Goal: Task Accomplishment & Management: Complete application form

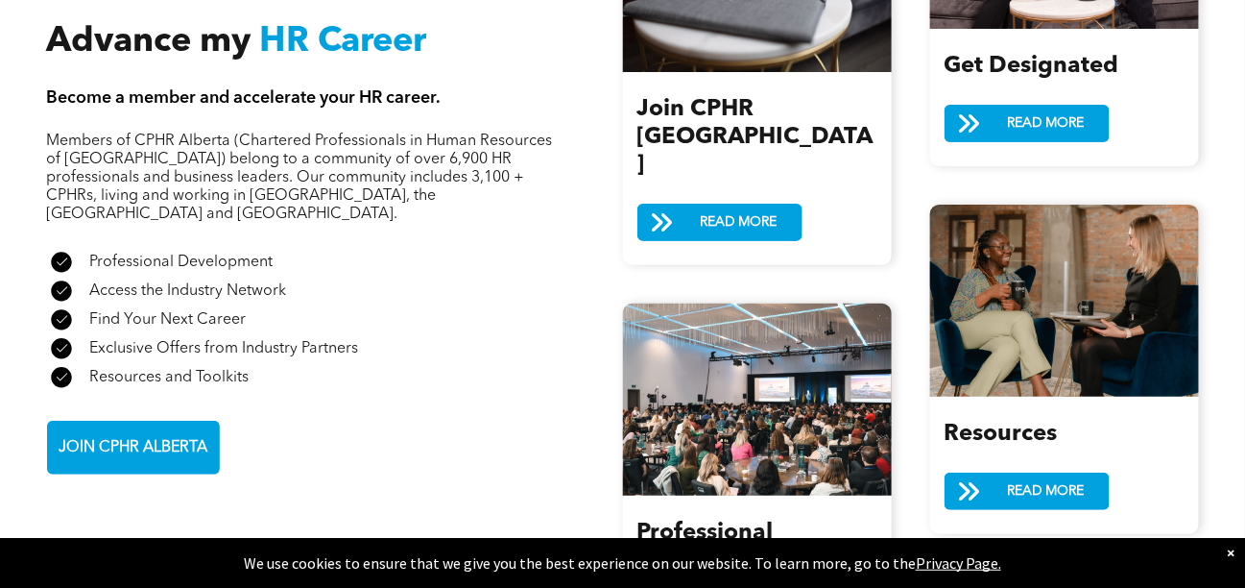
scroll to position [2343, 0]
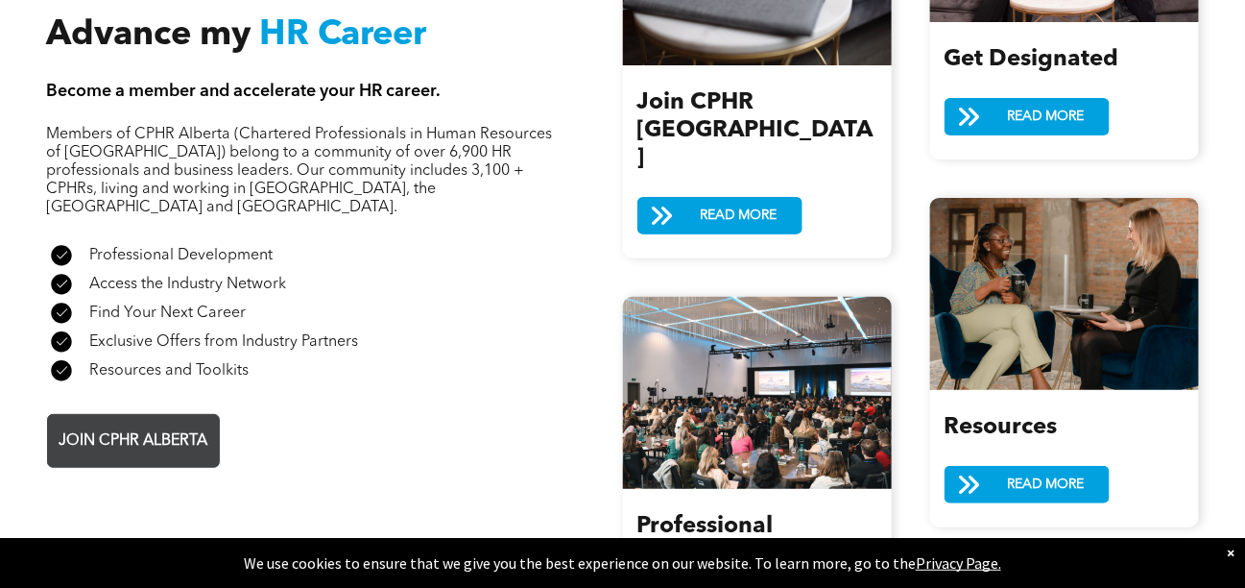
click at [147, 423] on span "JOIN CPHR ALBERTA" at bounding box center [133, 441] width 162 height 37
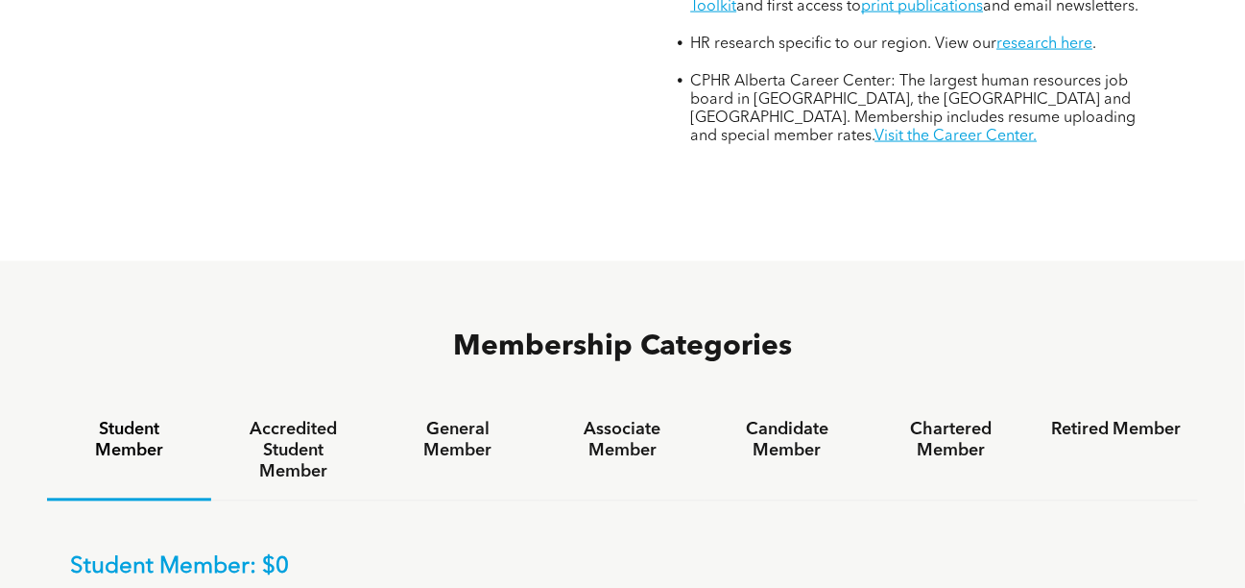
scroll to position [962, 0]
click at [454, 401] on div "General Member" at bounding box center [457, 450] width 164 height 99
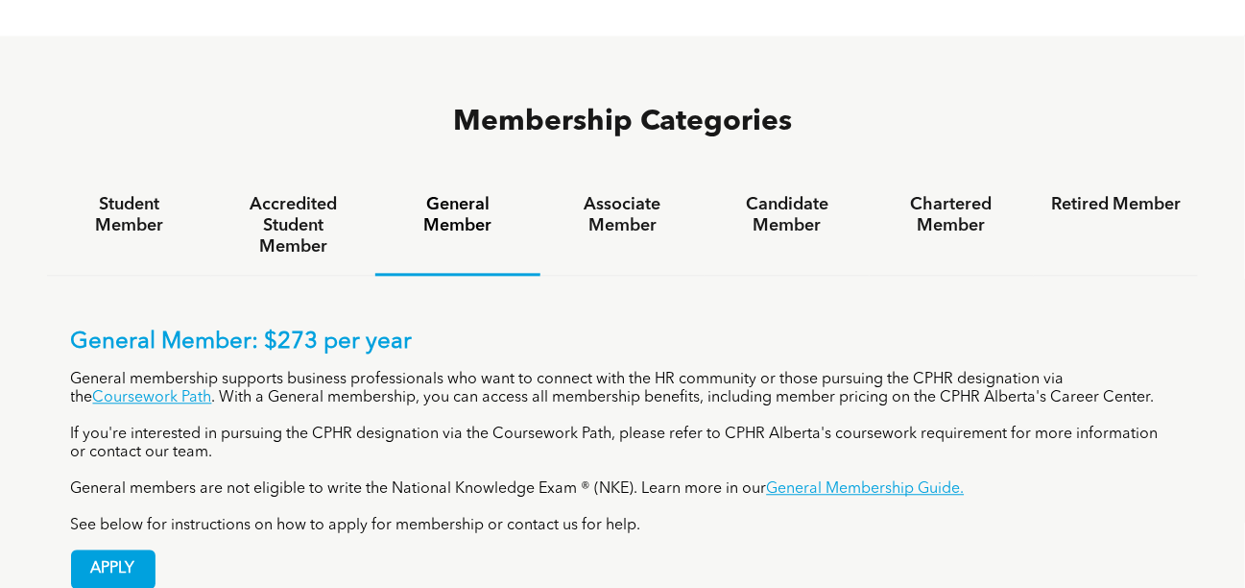
scroll to position [1189, 0]
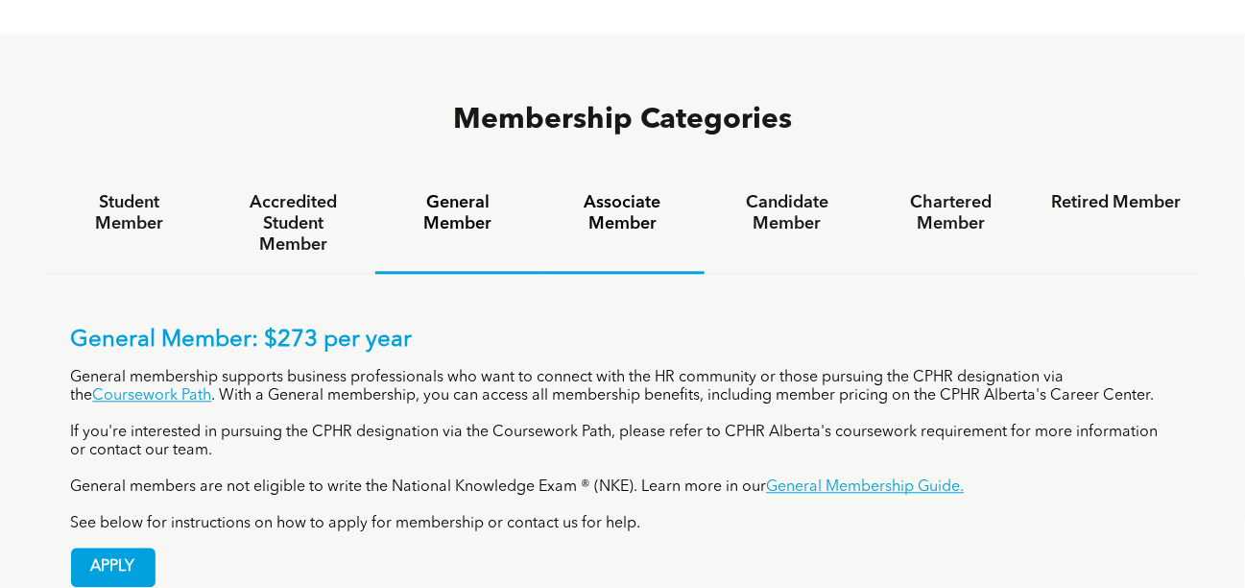
click at [645, 175] on div "Associate Member" at bounding box center [623, 224] width 164 height 99
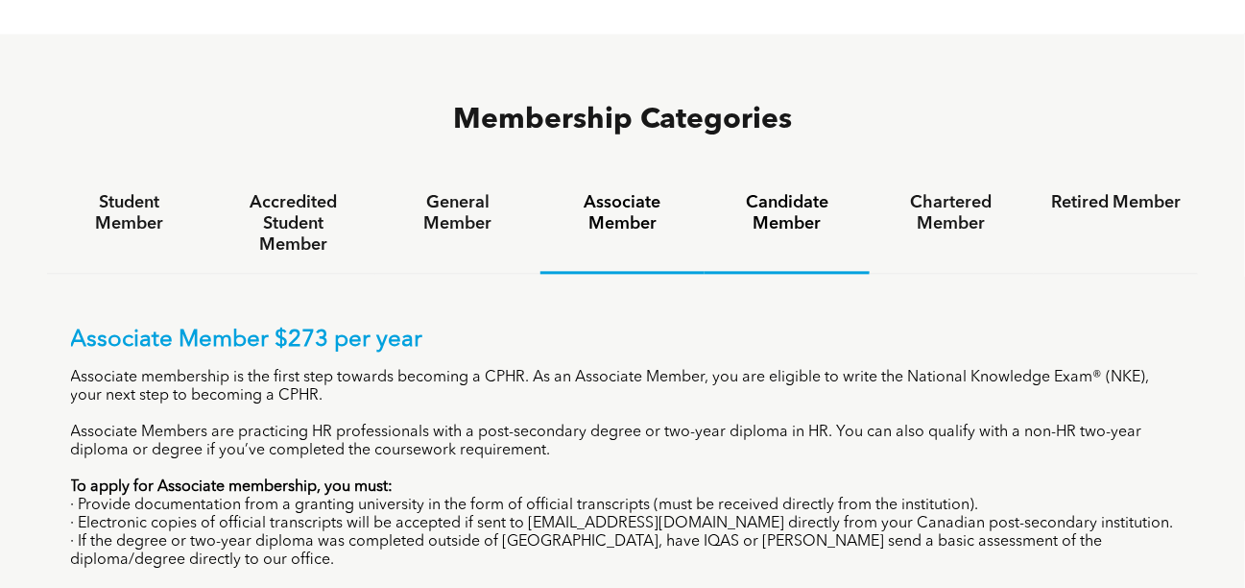
click at [781, 192] on h4 "Candidate Member" at bounding box center [787, 213] width 130 height 42
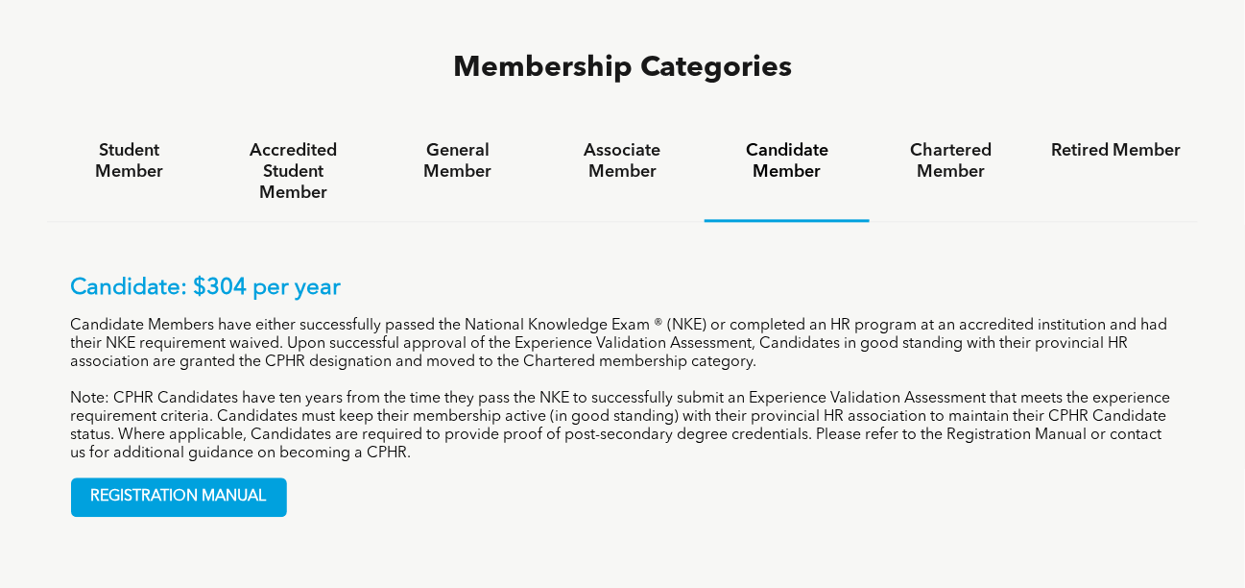
scroll to position [1239, 0]
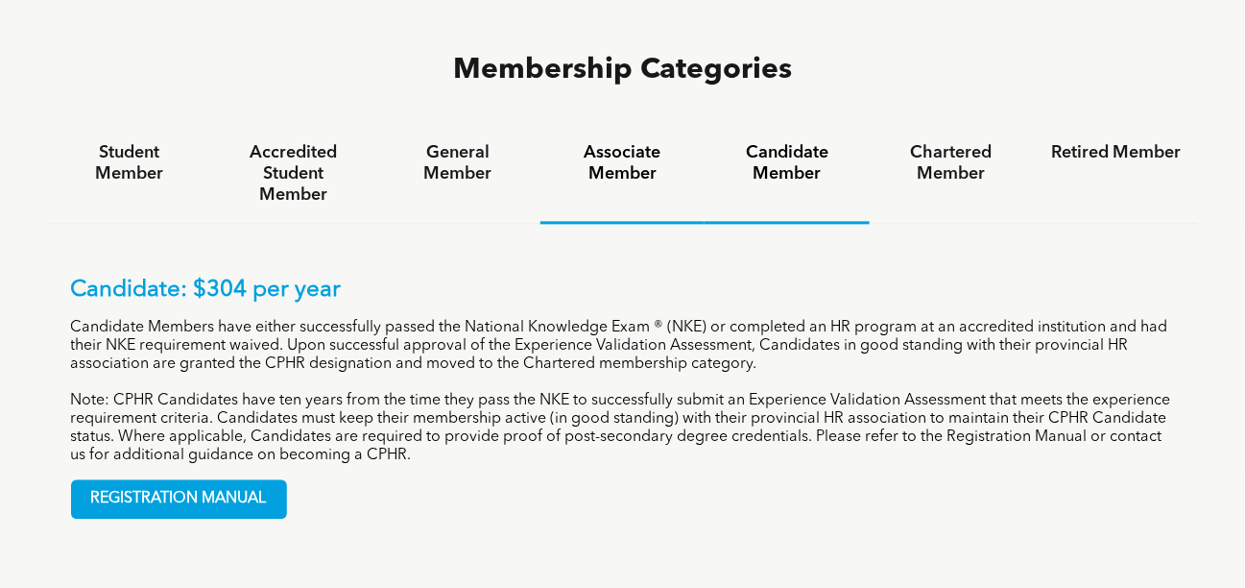
click at [617, 142] on h4 "Associate Member" at bounding box center [623, 163] width 130 height 42
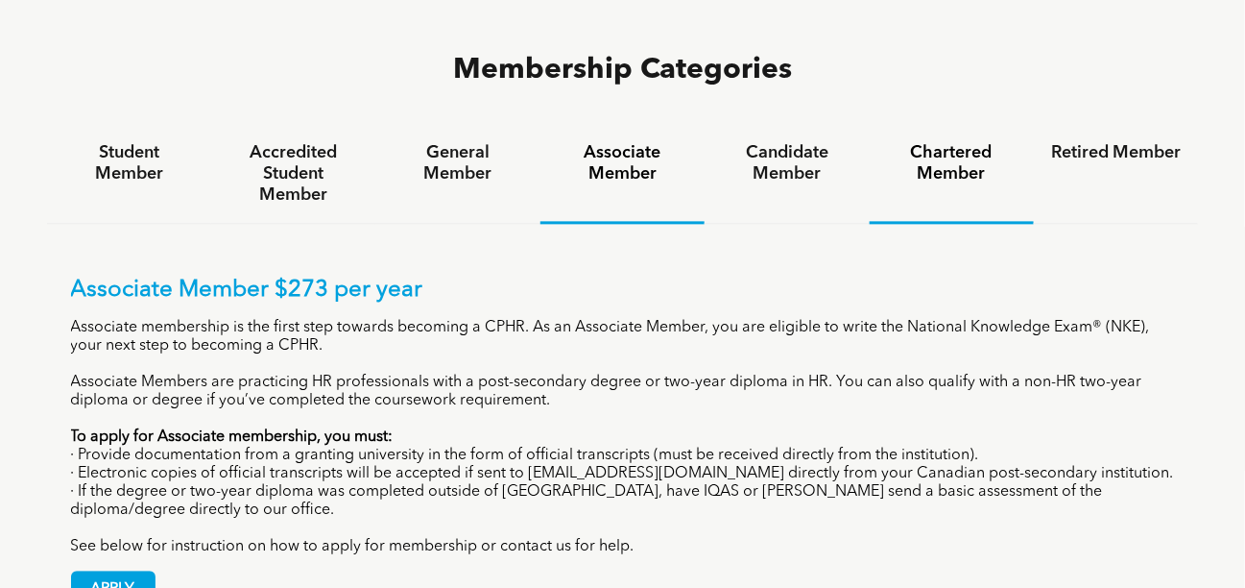
click at [942, 142] on h4 "Chartered Member" at bounding box center [952, 163] width 130 height 42
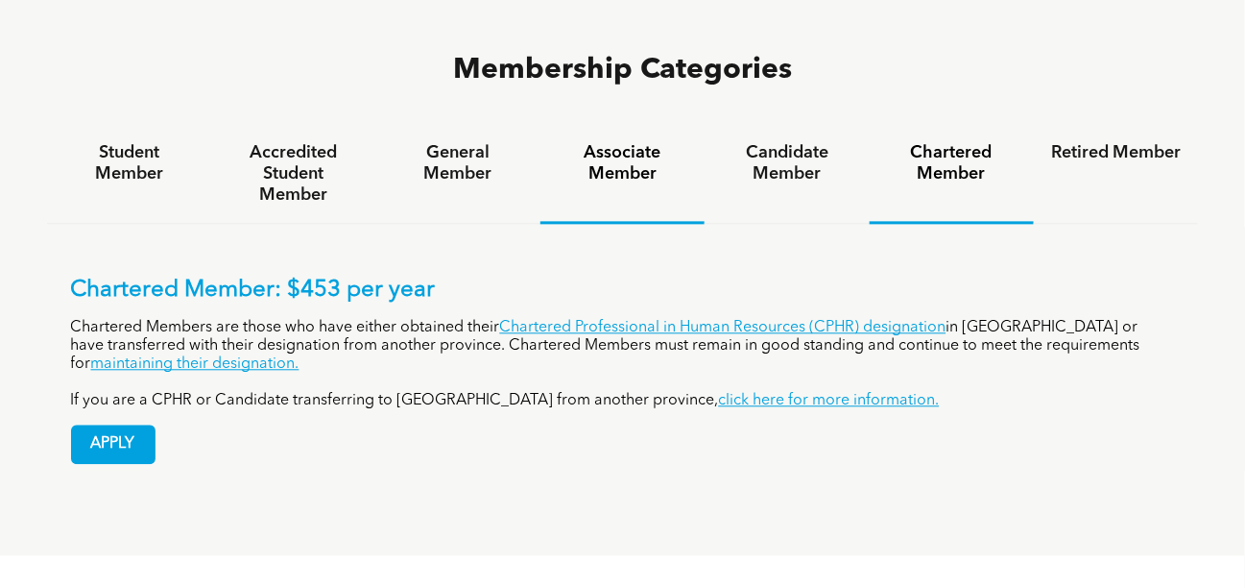
click at [621, 142] on h4 "Associate Member" at bounding box center [623, 163] width 130 height 42
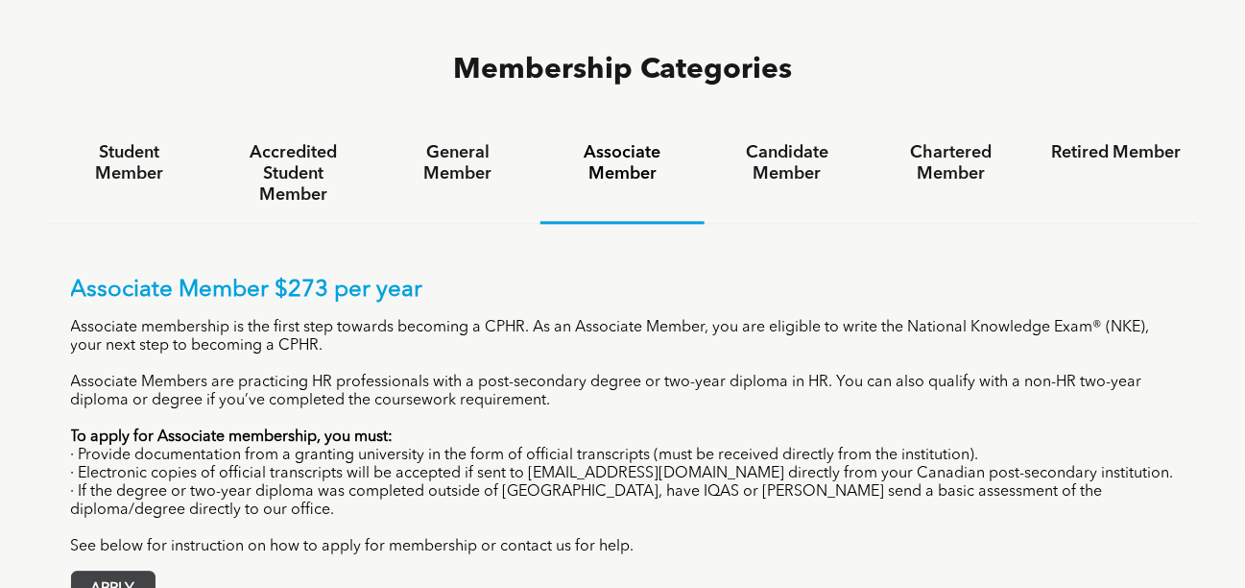
click at [116, 571] on span "APPLY" at bounding box center [113, 589] width 83 height 37
